Goal: Information Seeking & Learning: Check status

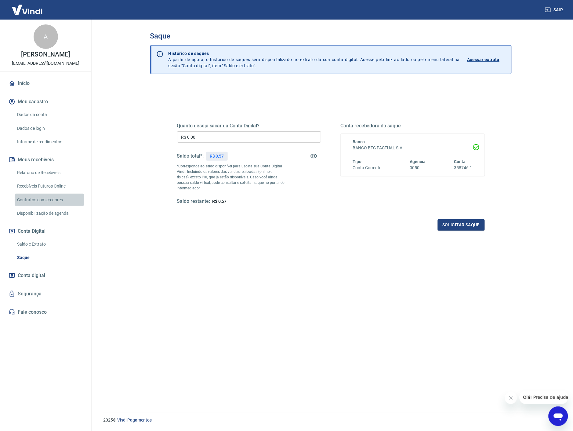
click at [37, 200] on link "Contratos com credores" at bounding box center [49, 200] width 69 height 13
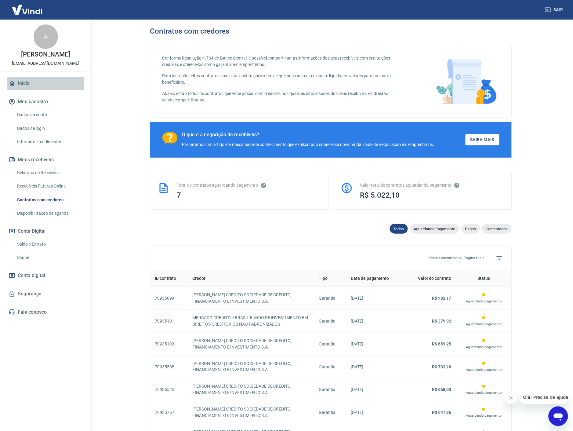
click at [29, 82] on link "Início" at bounding box center [45, 83] width 77 height 13
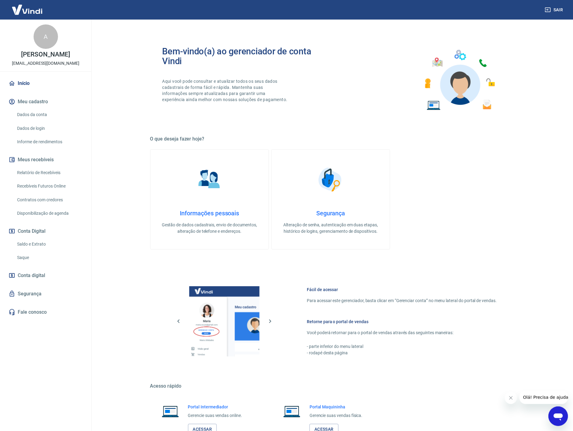
click at [34, 248] on link "Saldo e Extrato" at bounding box center [49, 244] width 69 height 13
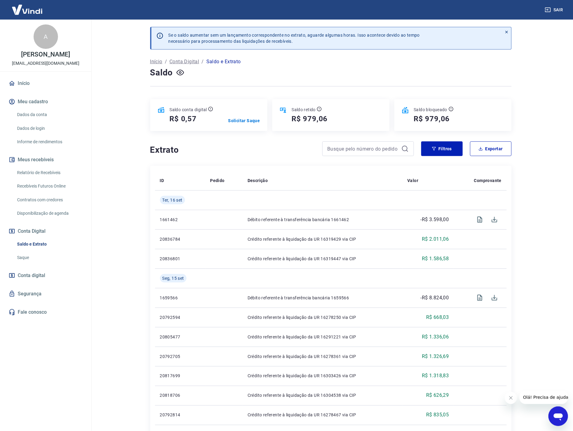
click at [304, 88] on div at bounding box center [331, 86] width 362 height 15
click at [335, 74] on div "Saldo" at bounding box center [331, 73] width 362 height 12
click at [366, 68] on div "Saldo" at bounding box center [331, 73] width 362 height 12
